Goal: Check status: Check status

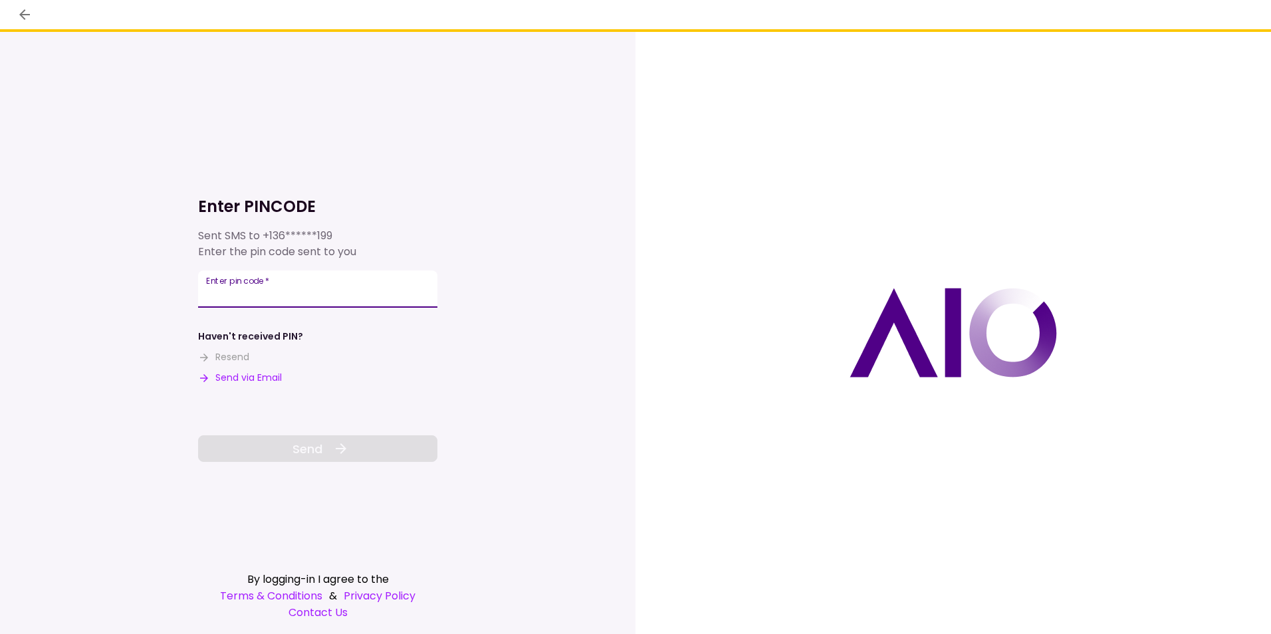
click at [384, 294] on input "Enter pin code   *" at bounding box center [317, 289] width 239 height 37
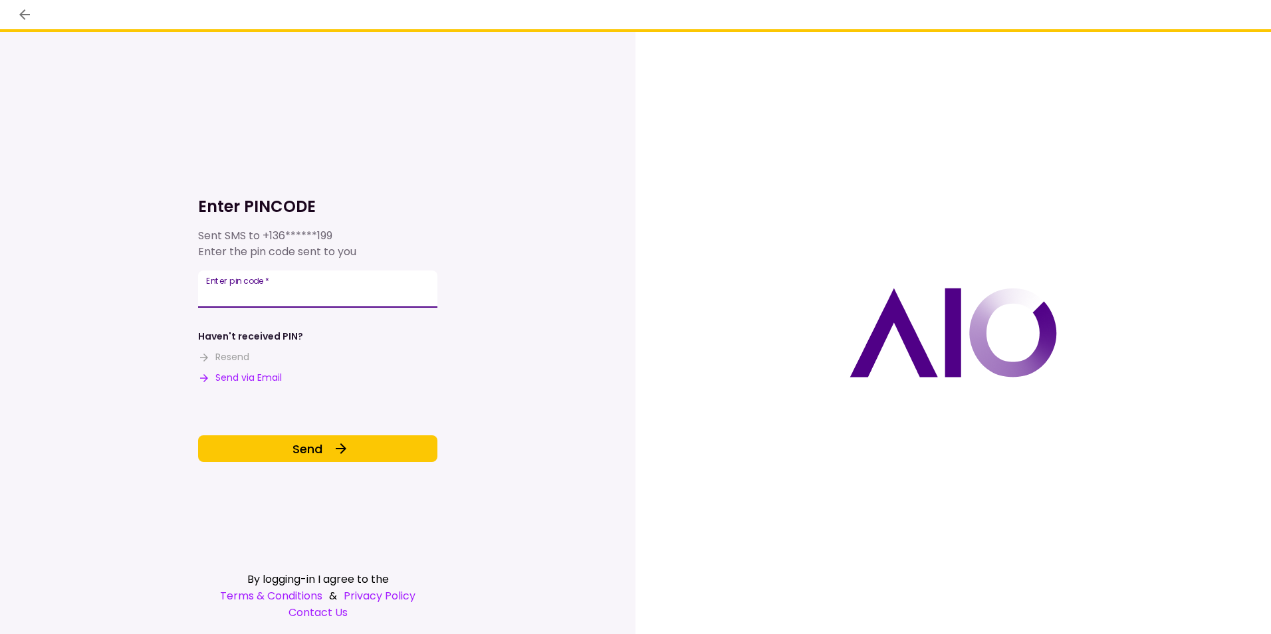
type input "******"
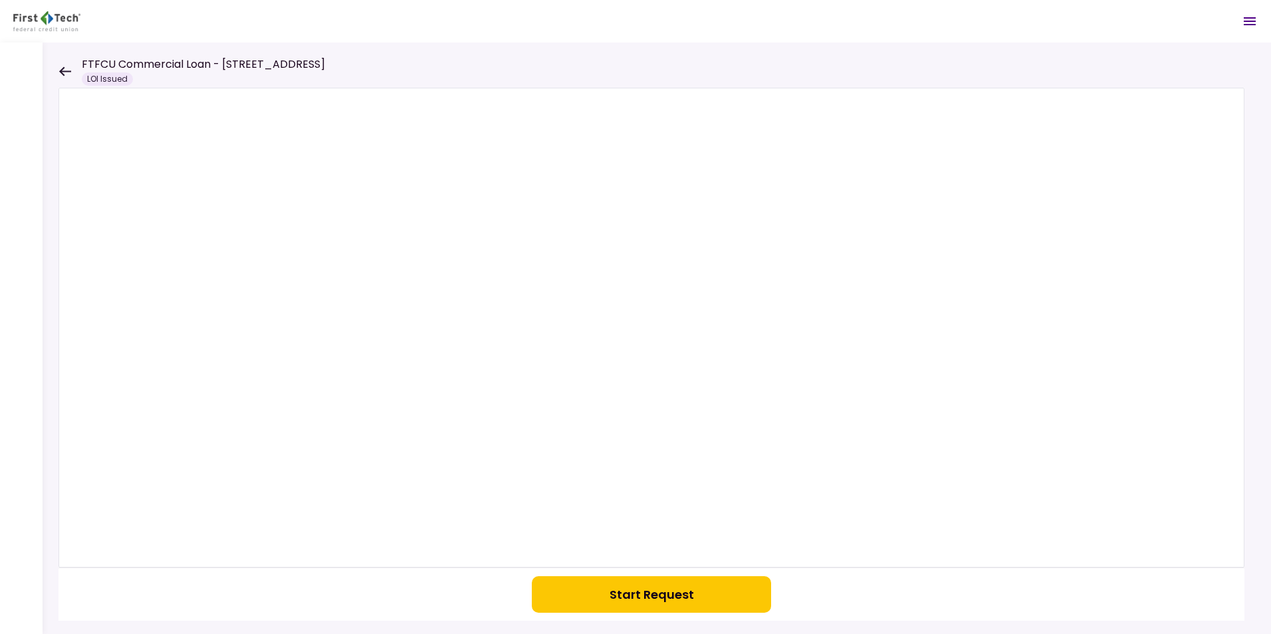
click at [64, 70] on icon at bounding box center [64, 71] width 13 height 10
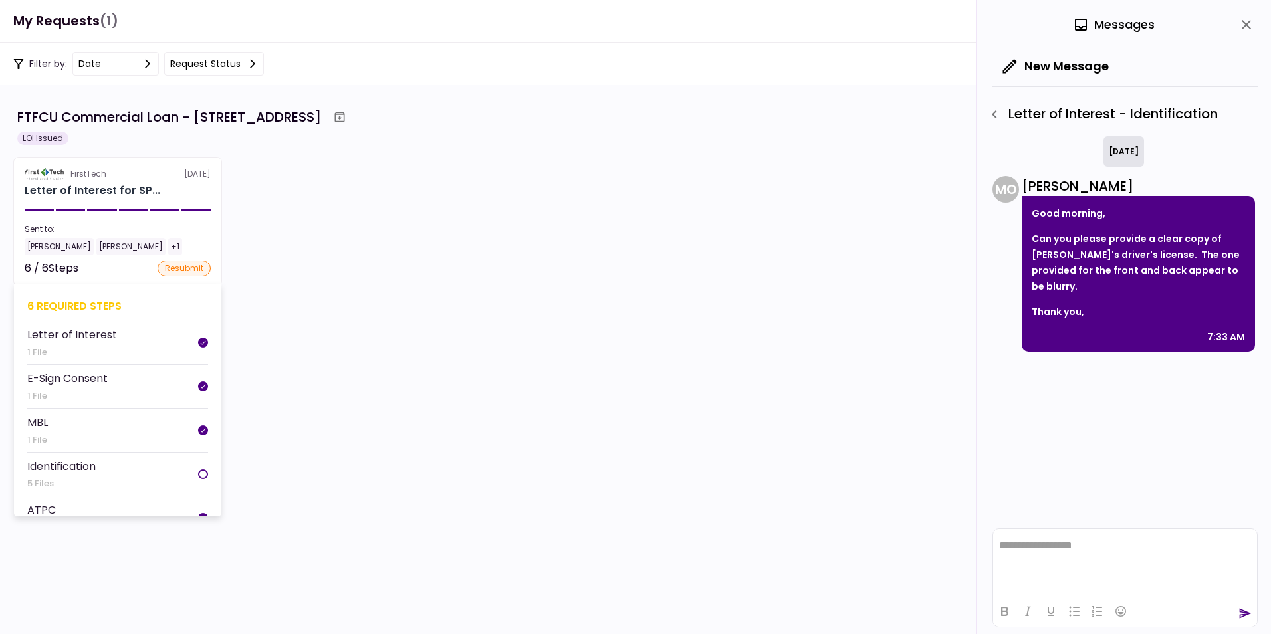
click at [90, 333] on div "Letter of Interest" at bounding box center [72, 334] width 90 height 17
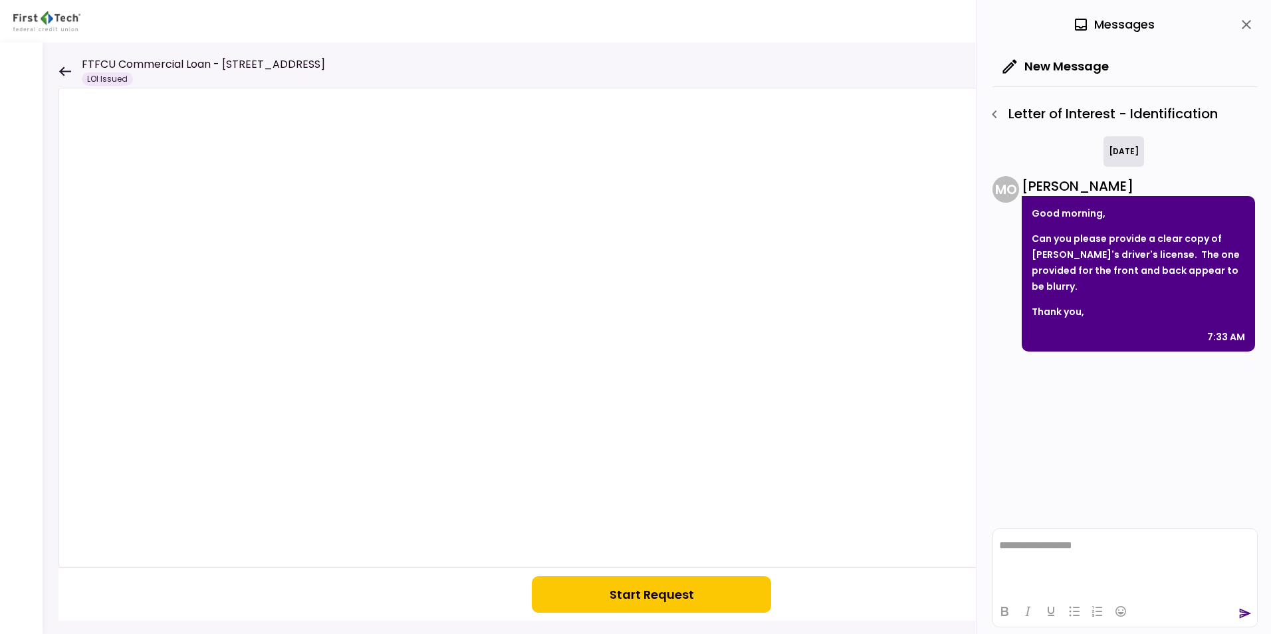
click at [65, 72] on icon at bounding box center [65, 70] width 12 height 9
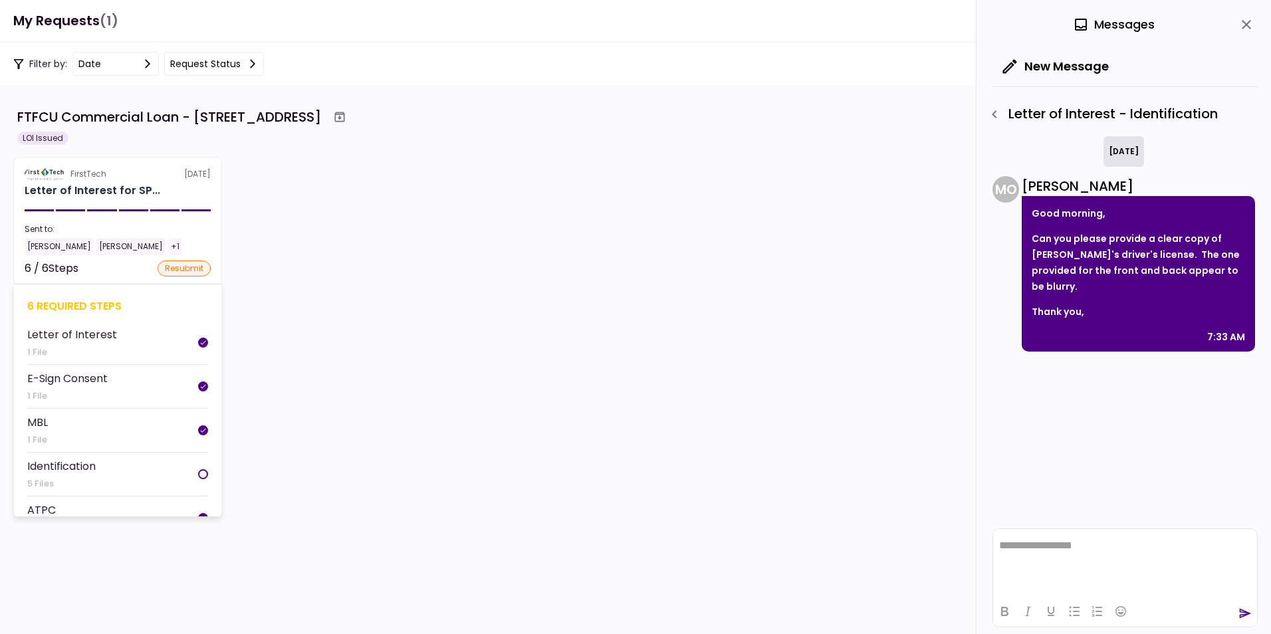
click at [76, 470] on div "Identification" at bounding box center [61, 466] width 68 height 17
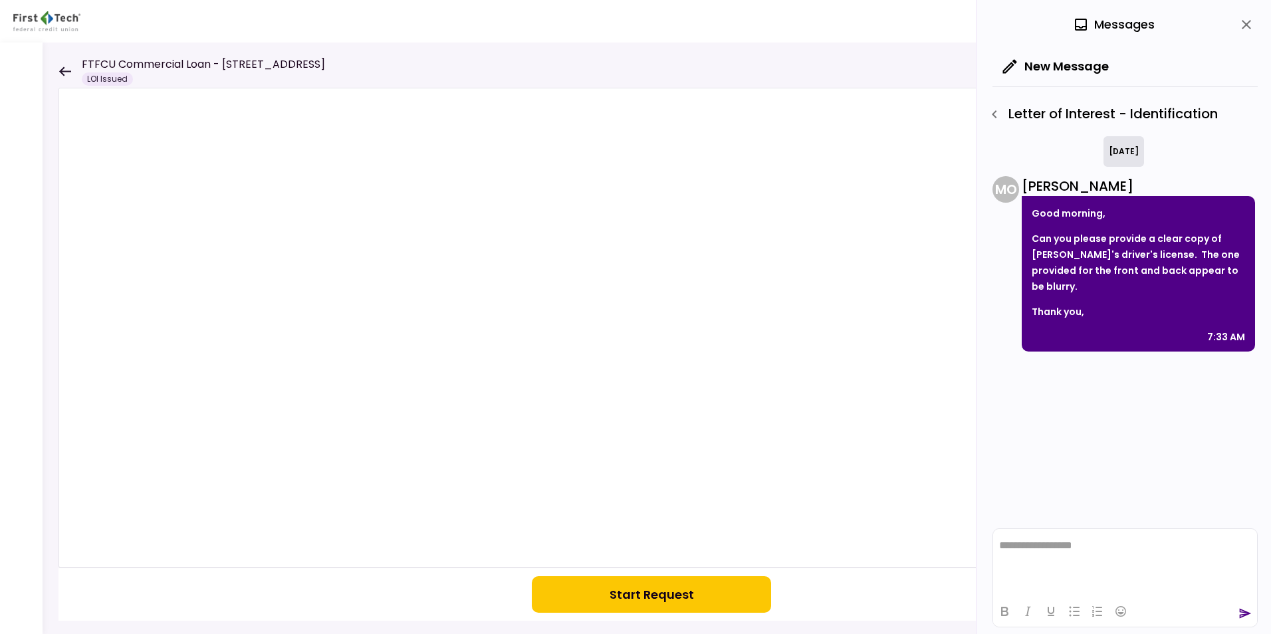
click at [66, 68] on icon at bounding box center [64, 71] width 13 height 10
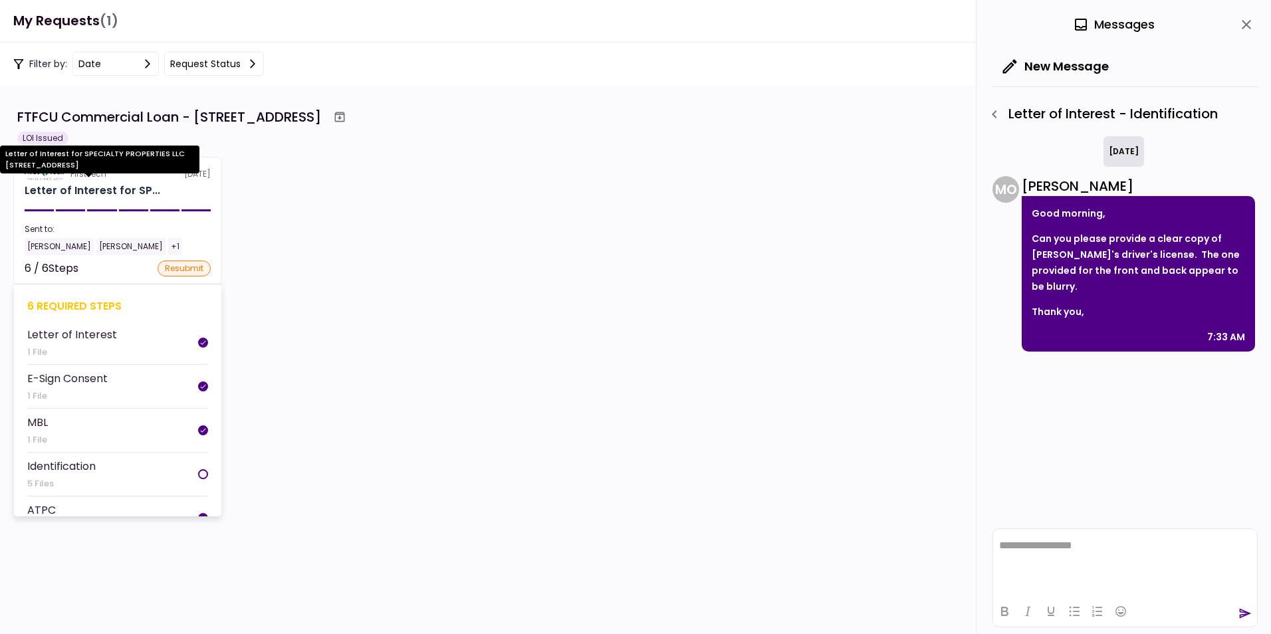
click at [101, 189] on div "Letter of Interest for SP..." at bounding box center [93, 191] width 136 height 16
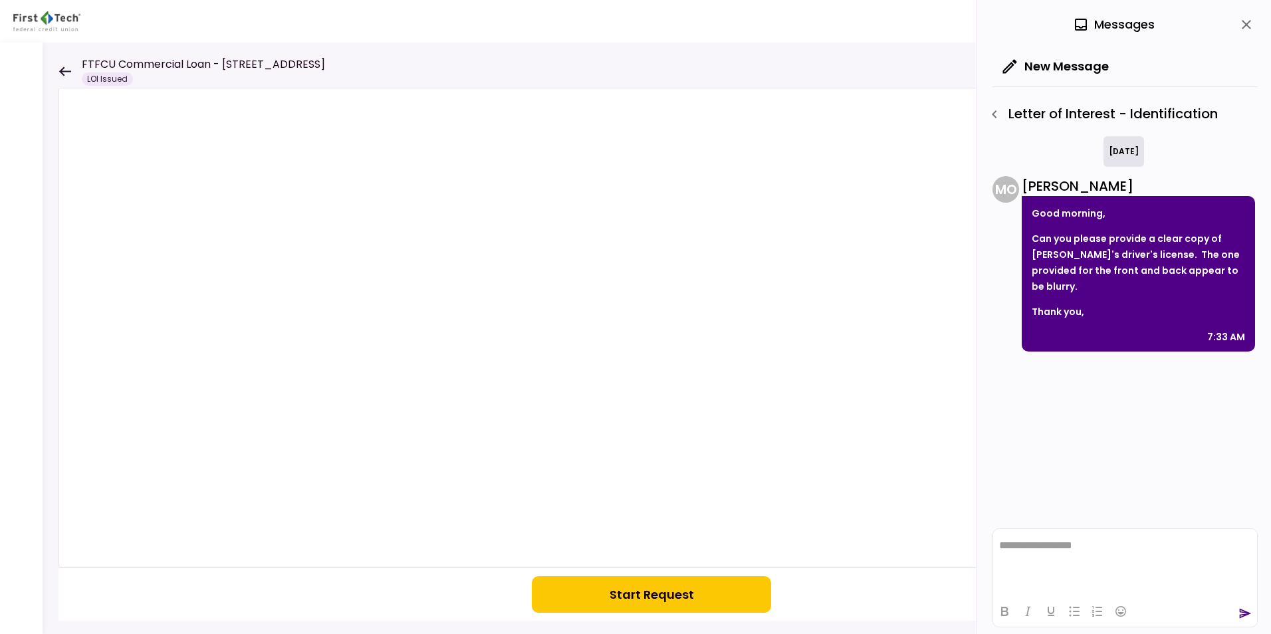
click at [64, 68] on icon at bounding box center [64, 71] width 13 height 10
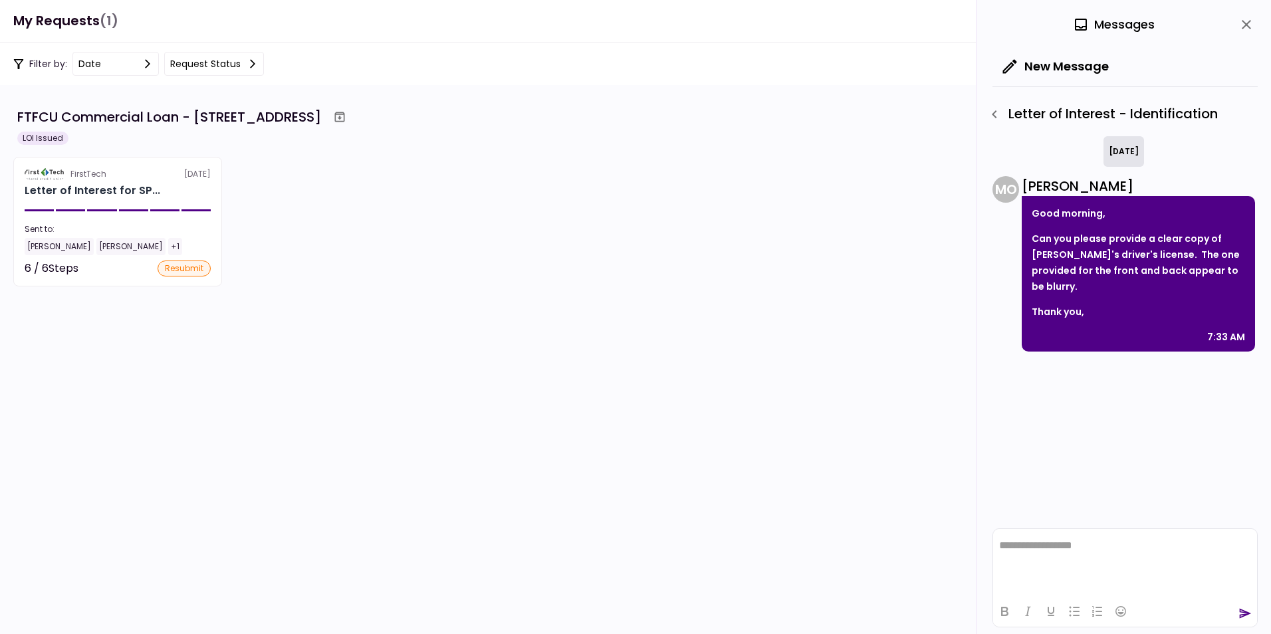
scroll to position [66, 0]
click at [998, 114] on icon "button" at bounding box center [994, 114] width 16 height 16
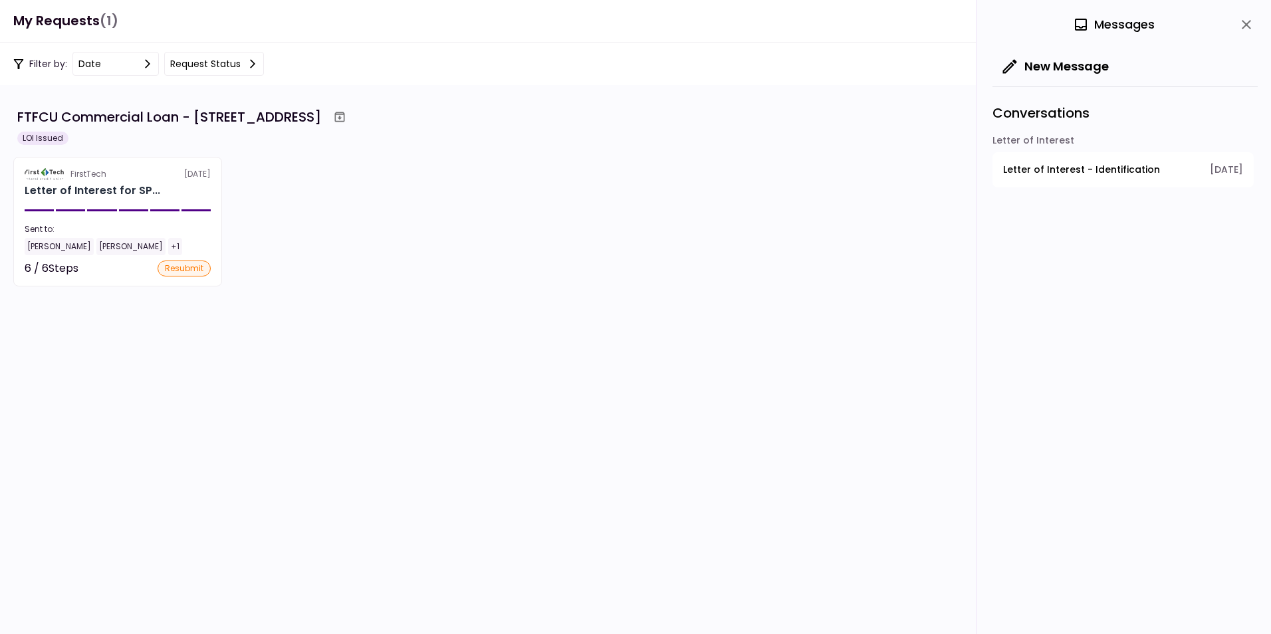
click at [1113, 166] on span "Letter of Interest - Identification" at bounding box center [1081, 170] width 157 height 14
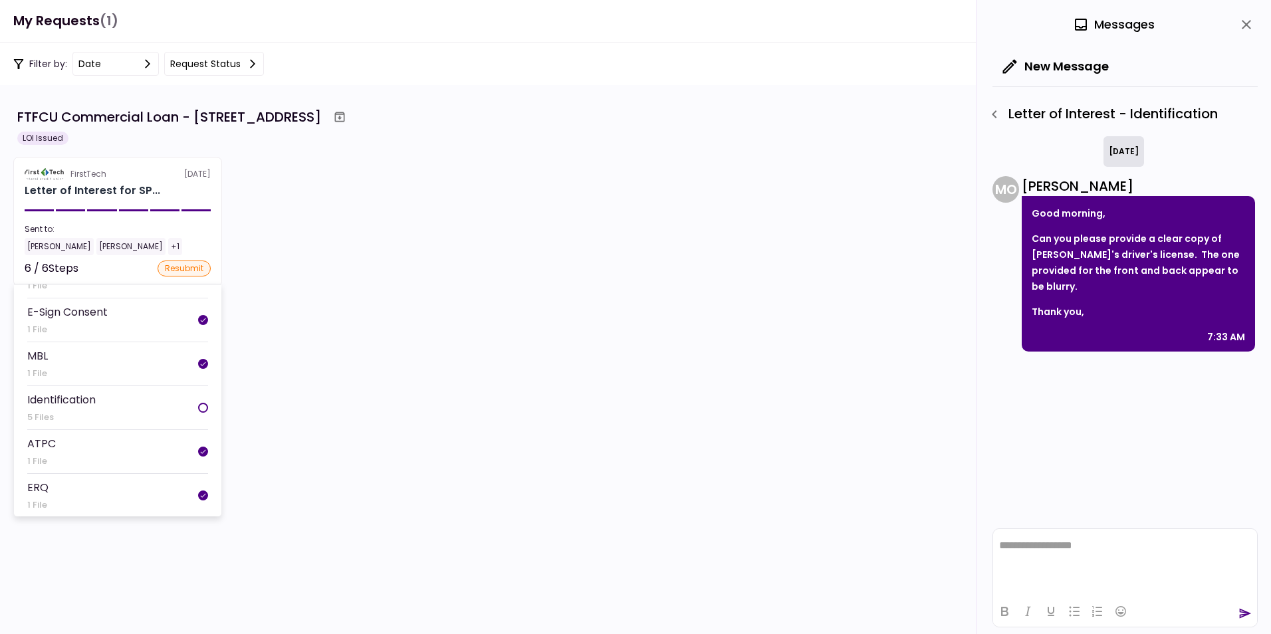
scroll to position [67, 0]
click at [40, 395] on div "Identification" at bounding box center [61, 399] width 68 height 17
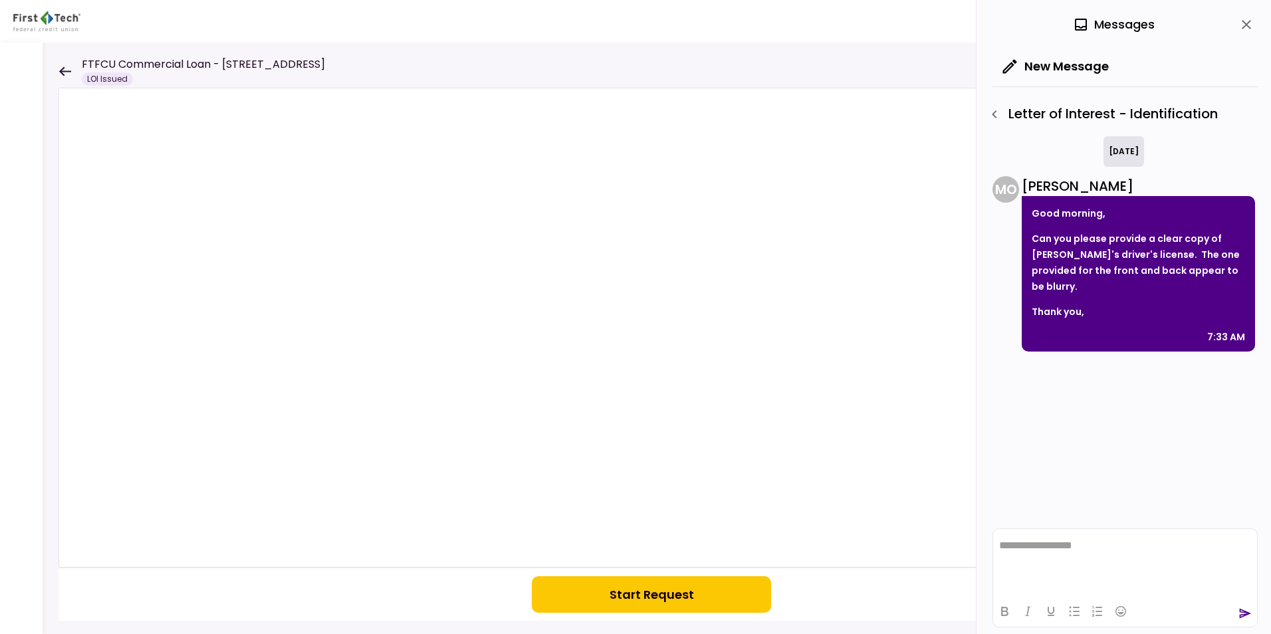
click at [64, 69] on icon at bounding box center [64, 71] width 13 height 10
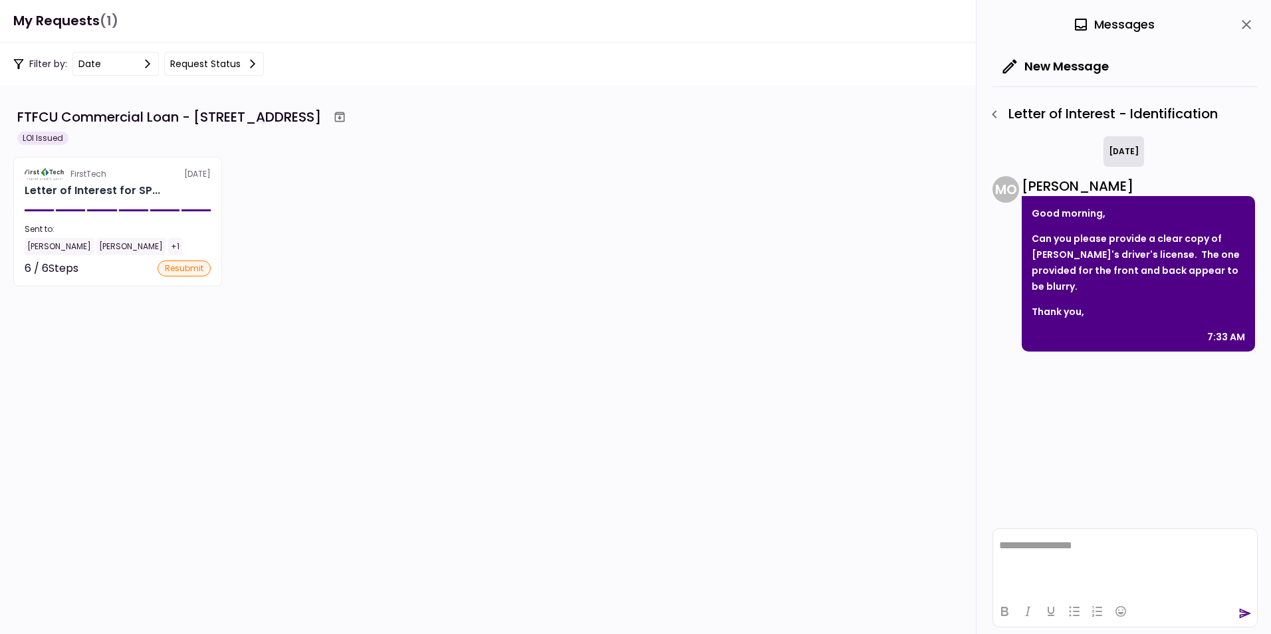
click at [252, 64] on icon at bounding box center [252, 63] width 11 height 11
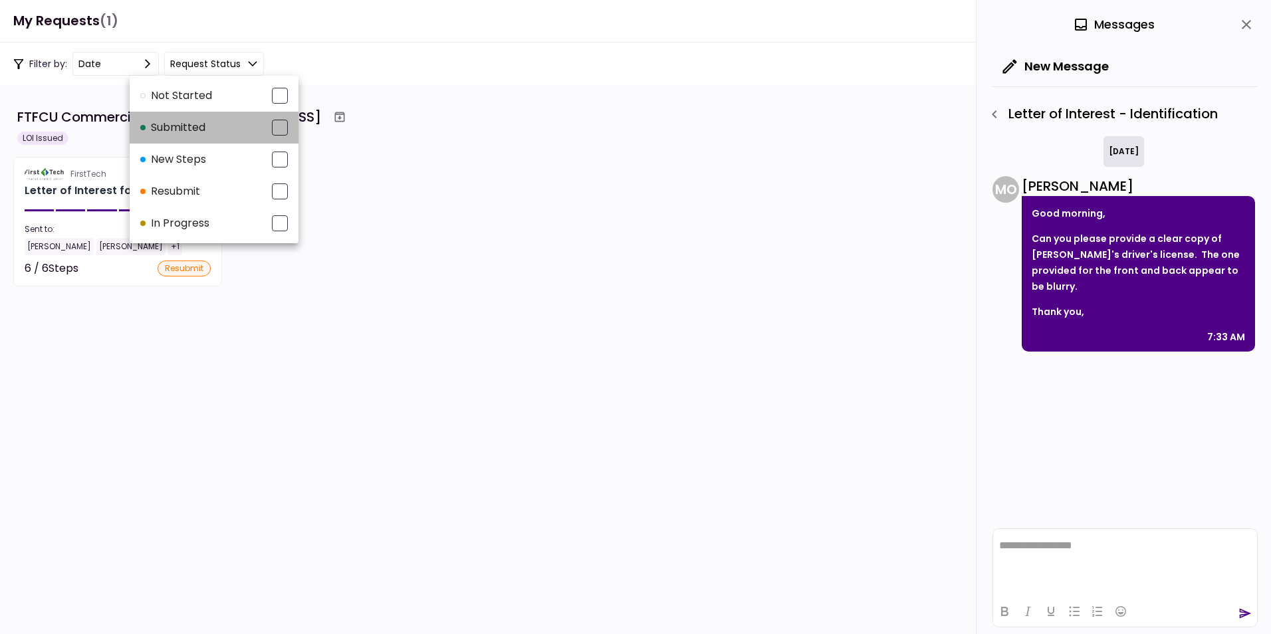
click at [164, 123] on div "submitted" at bounding box center [172, 128] width 65 height 16
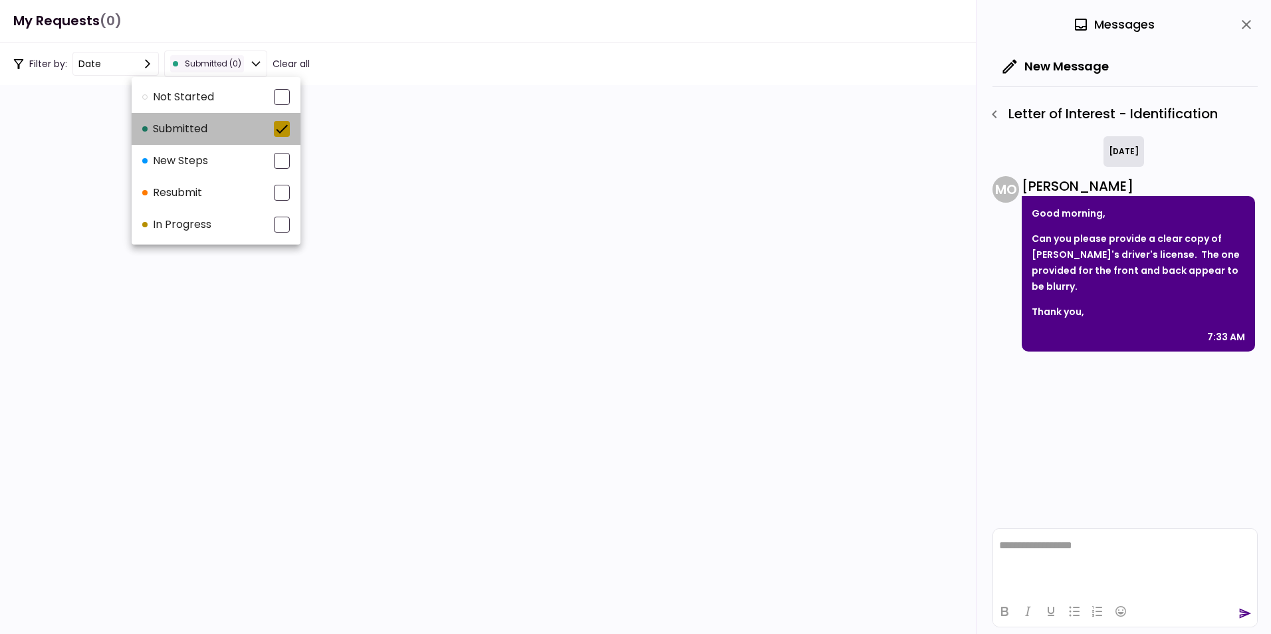
click at [277, 128] on icon at bounding box center [282, 129] width 16 height 16
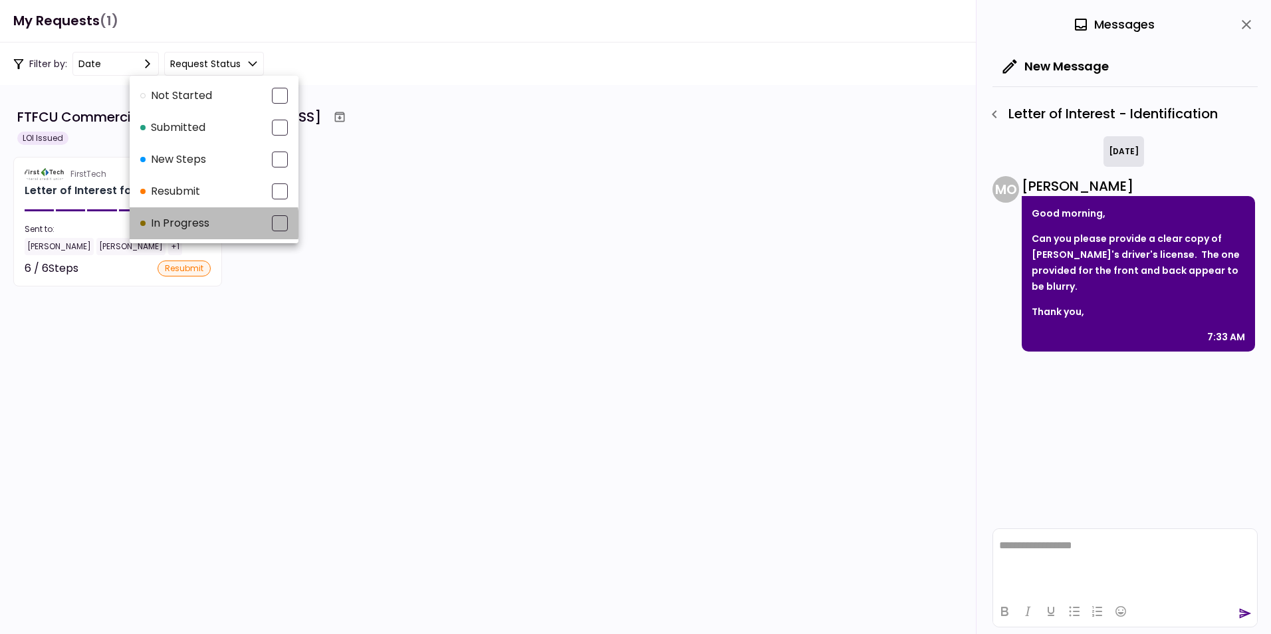
click at [175, 224] on div "In Progress" at bounding box center [174, 223] width 69 height 16
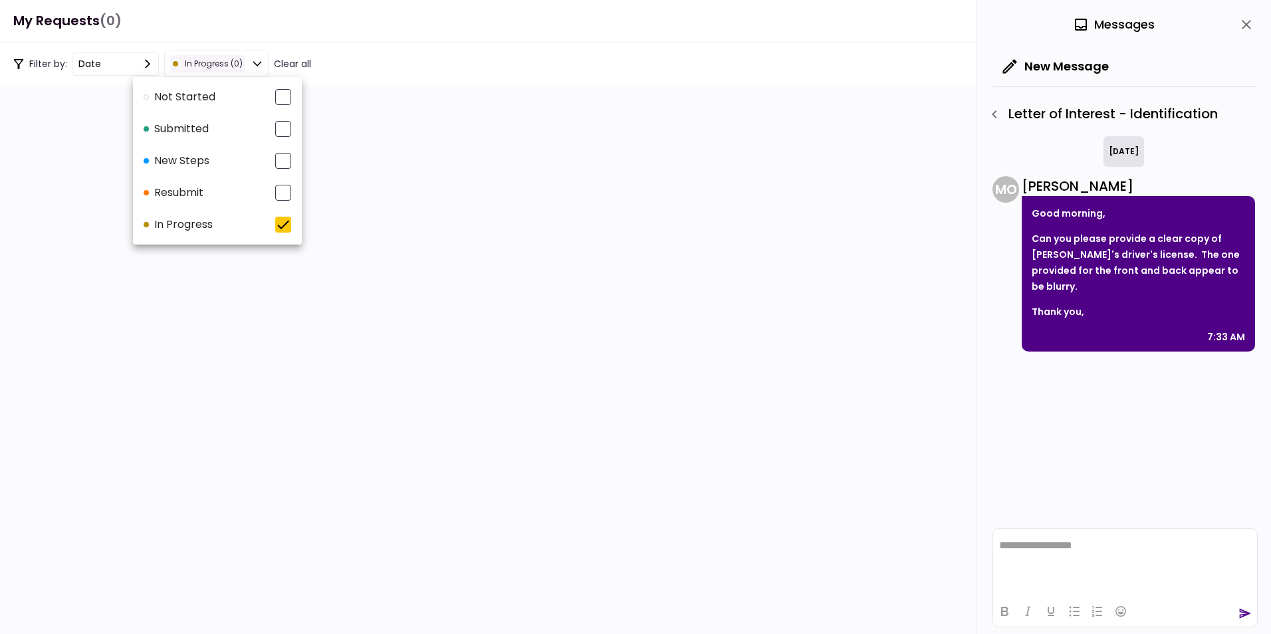
click at [188, 187] on div "resubmit" at bounding box center [174, 193] width 60 height 16
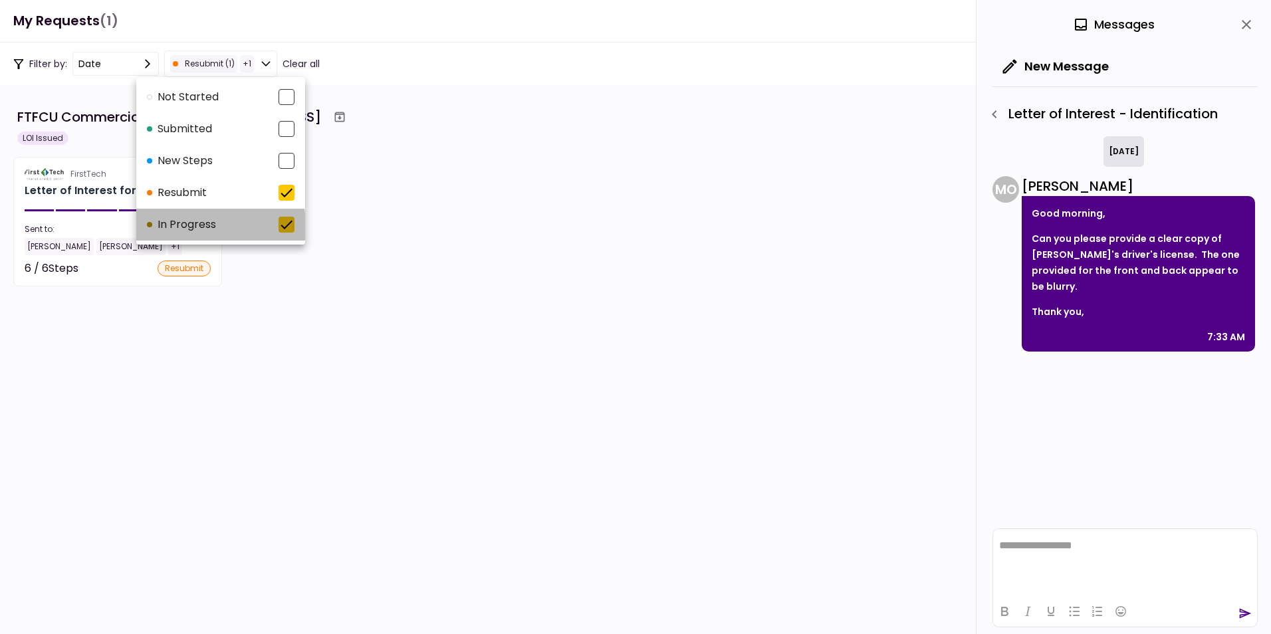
click at [186, 226] on div "In Progress" at bounding box center [181, 225] width 69 height 16
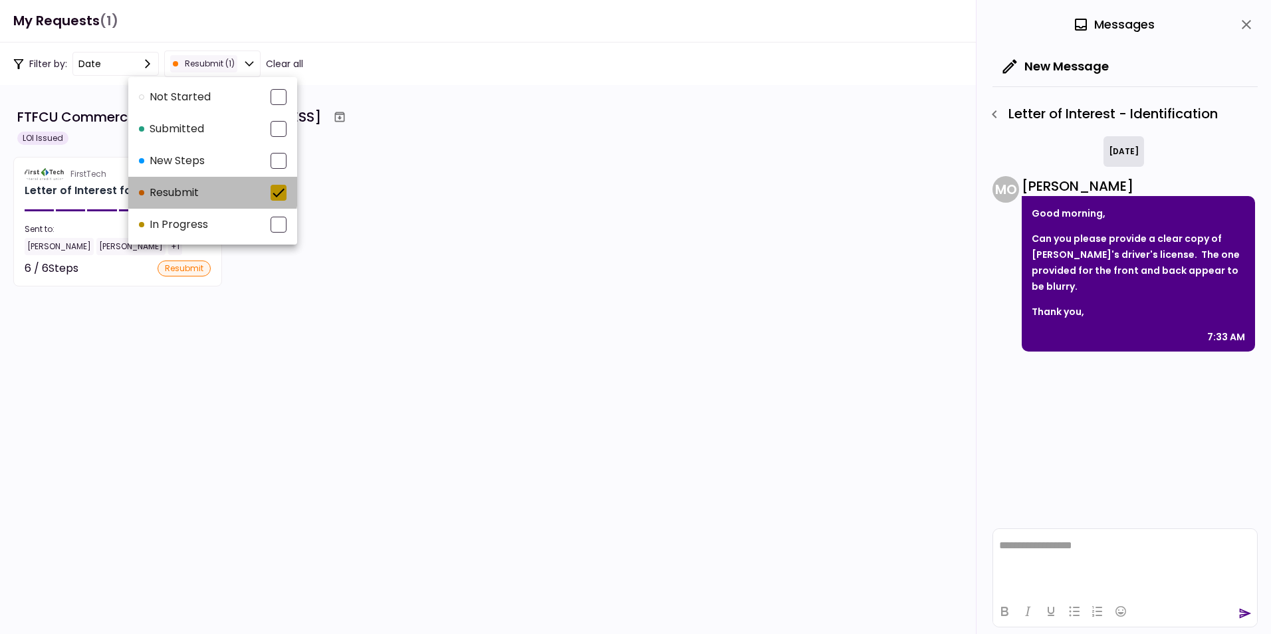
click at [187, 189] on div "resubmit" at bounding box center [169, 193] width 60 height 16
click at [186, 161] on div "New steps" at bounding box center [173, 160] width 66 height 16
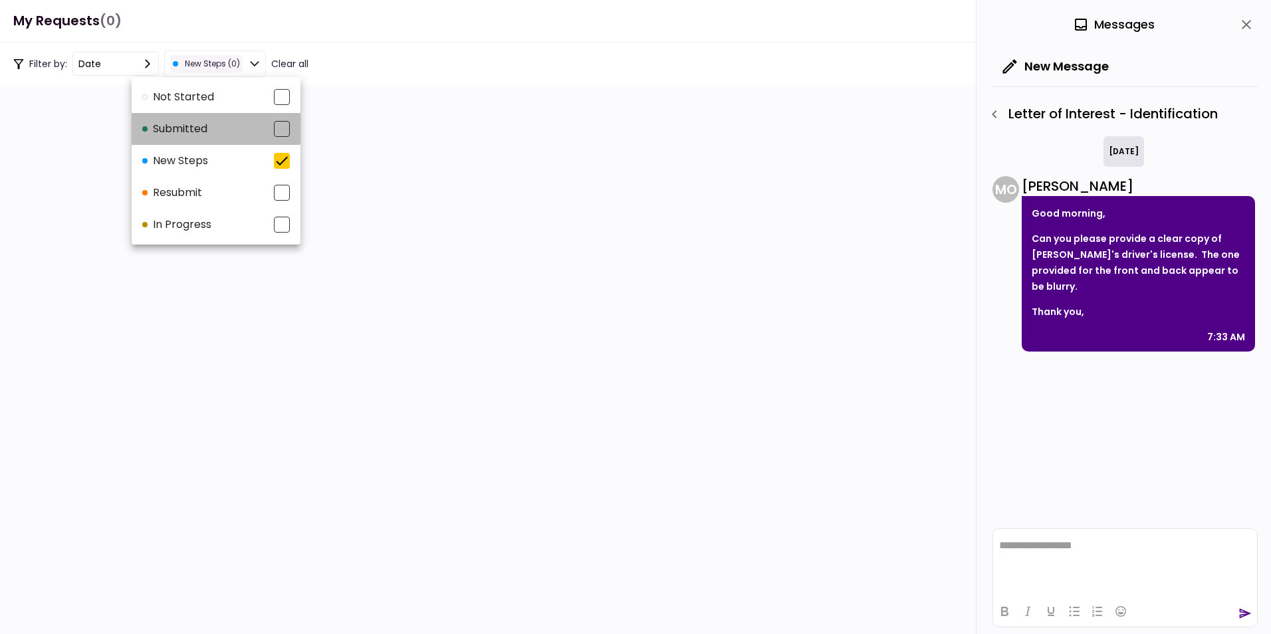
click at [189, 125] on div "submitted" at bounding box center [174, 129] width 65 height 16
click at [201, 123] on div "submitted" at bounding box center [182, 129] width 65 height 16
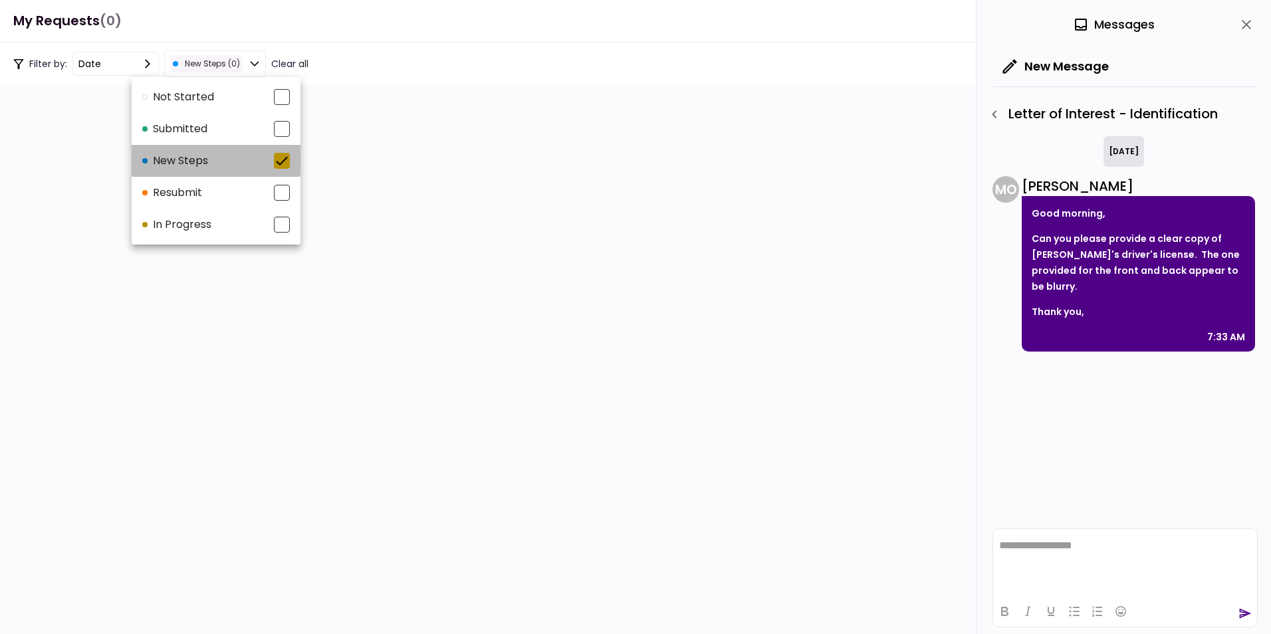
click at [195, 157] on div "New steps" at bounding box center [175, 161] width 66 height 16
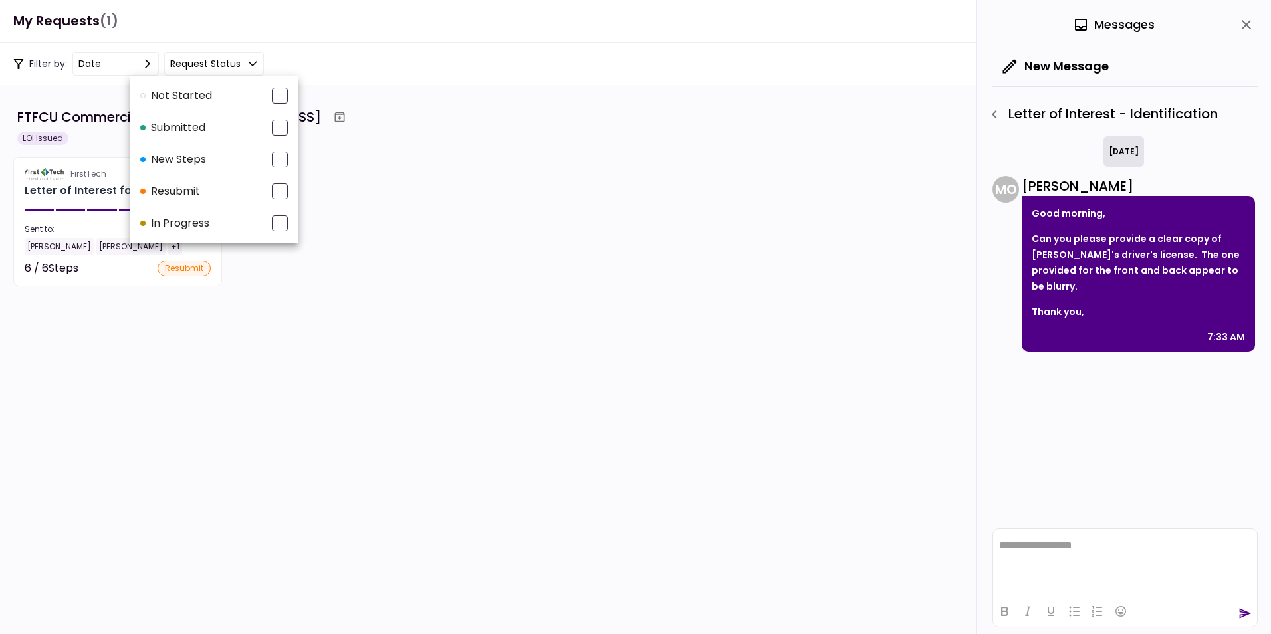
click at [195, 91] on div "Not started" at bounding box center [176, 96] width 72 height 16
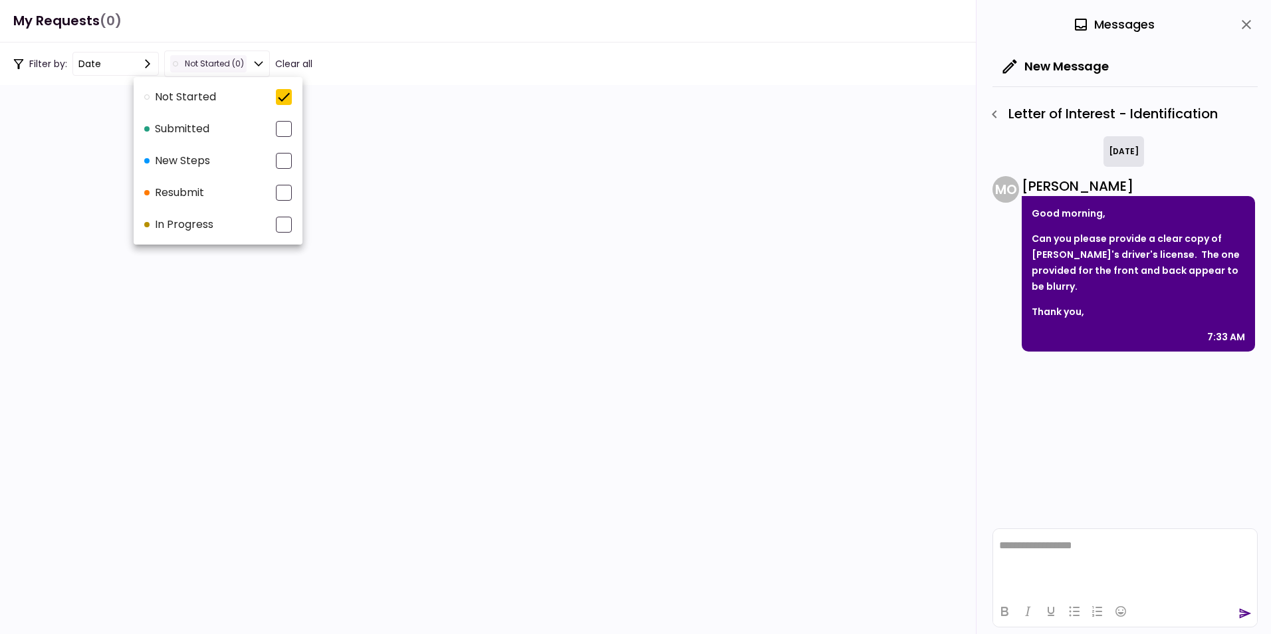
click at [144, 63] on div at bounding box center [635, 317] width 1271 height 634
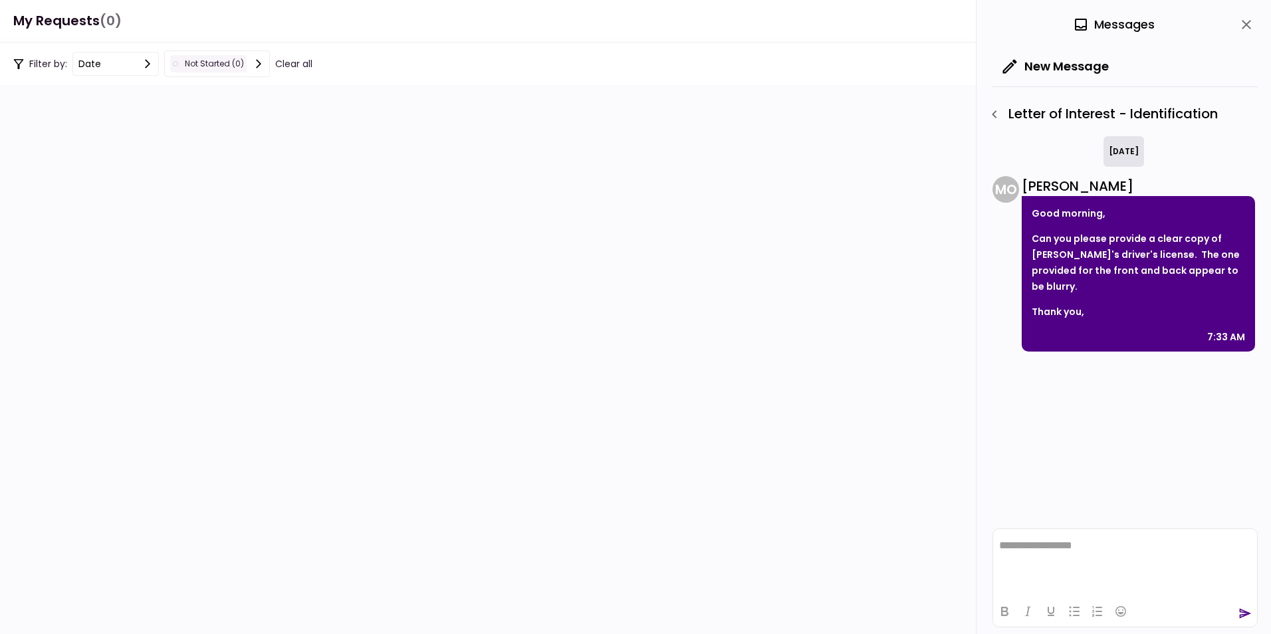
click at [148, 62] on icon at bounding box center [147, 63] width 5 height 9
click at [170, 188] on div at bounding box center [175, 191] width 16 height 16
click at [296, 61] on button "Clear all" at bounding box center [293, 64] width 37 height 14
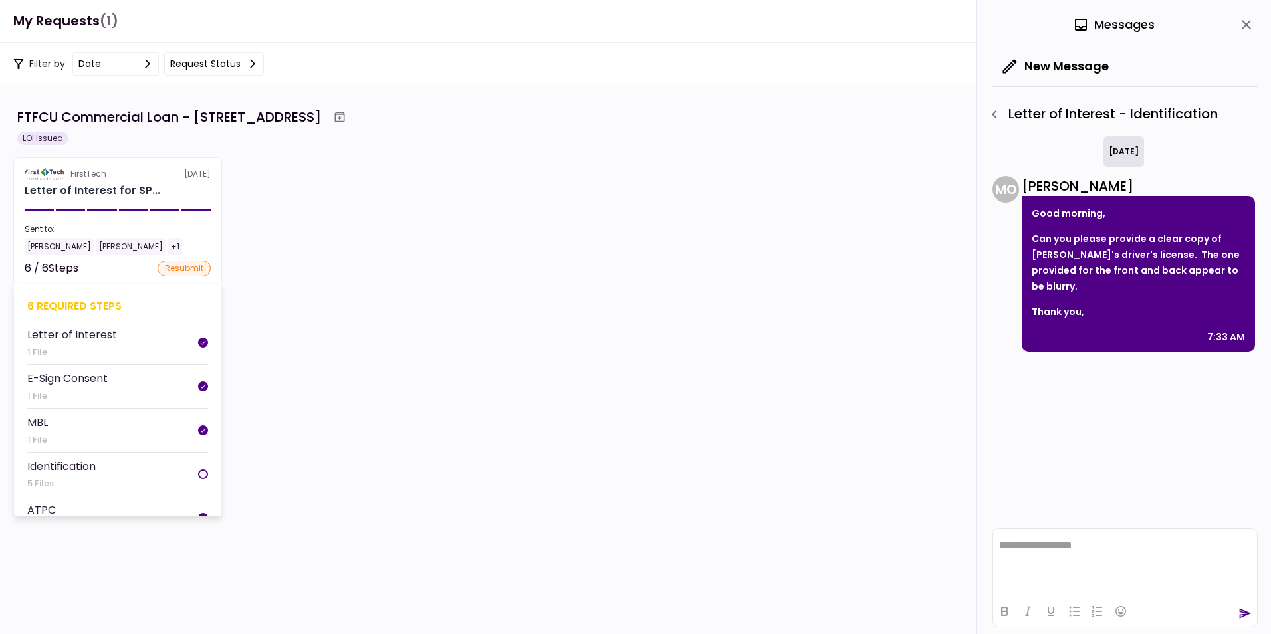
click at [122, 336] on li "Letter of Interest 1 File" at bounding box center [117, 343] width 181 height 44
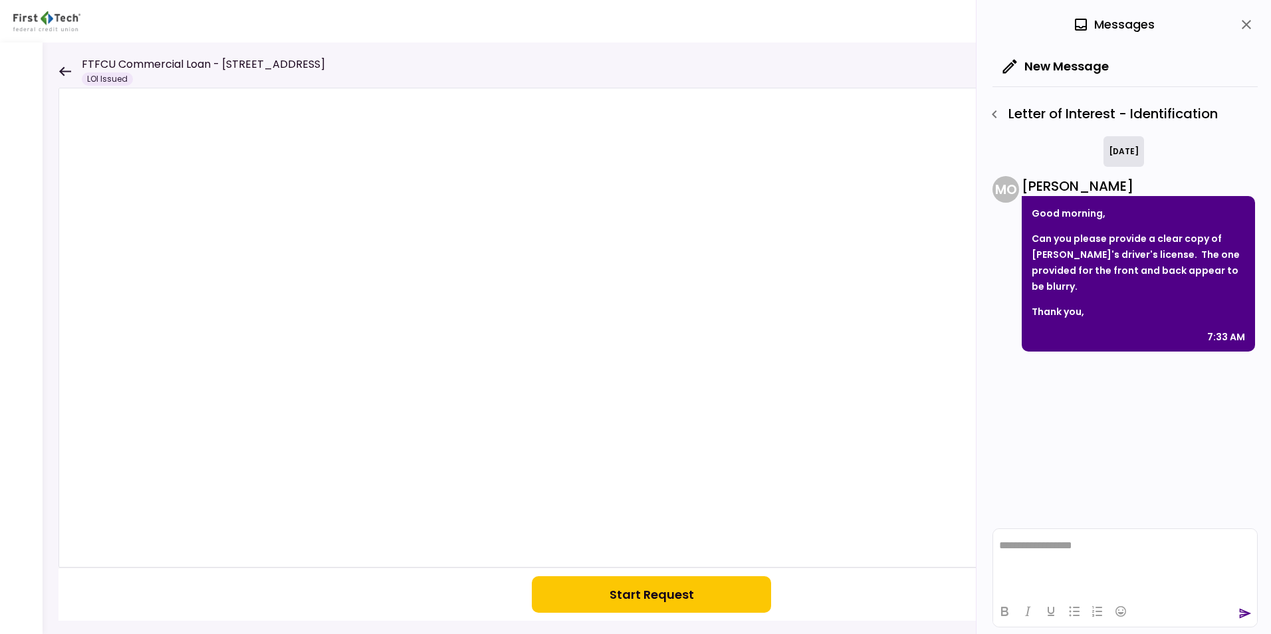
click at [64, 69] on icon at bounding box center [64, 71] width 13 height 10
